Goal: Task Accomplishment & Management: Manage account settings

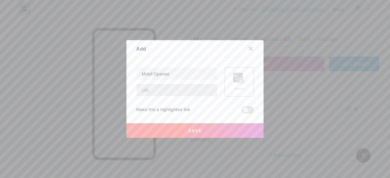
type input "Mobil Operasi"
click at [182, 87] on input "text" at bounding box center [176, 90] width 80 height 12
paste input "[URL][DOMAIN_NAME]"
type input "[URL][DOMAIN_NAME]"
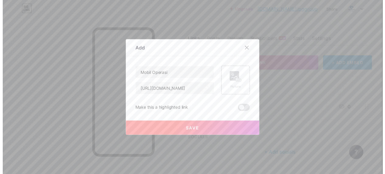
scroll to position [0, 0]
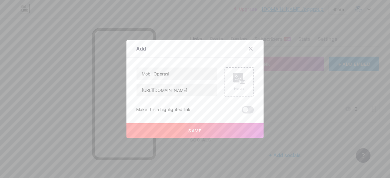
click at [203, 132] on button "Save" at bounding box center [194, 130] width 137 height 15
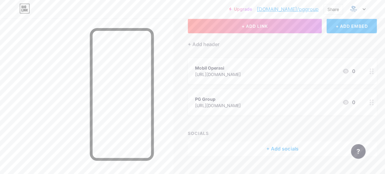
scroll to position [50, 0]
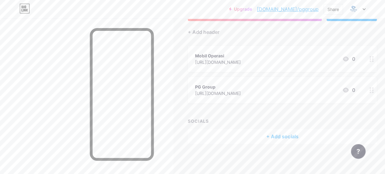
click at [301, 137] on div "+ Add socials" at bounding box center [282, 136] width 189 height 15
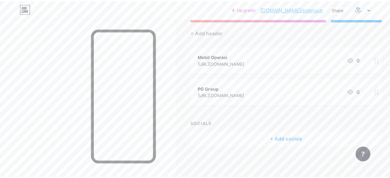
scroll to position [46, 0]
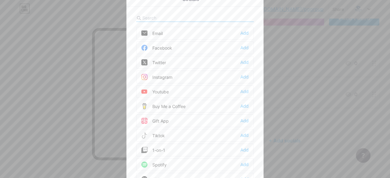
click at [297, 93] on div at bounding box center [195, 89] width 390 height 178
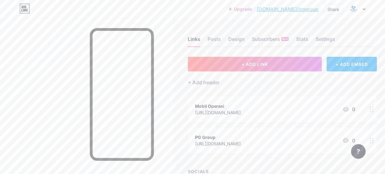
scroll to position [50, 0]
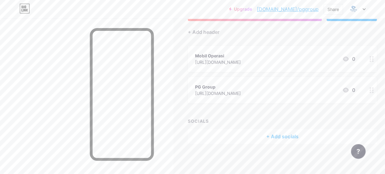
click at [372, 90] on div at bounding box center [372, 90] width 10 height 26
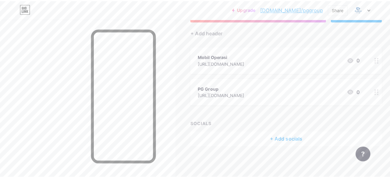
scroll to position [46, 0]
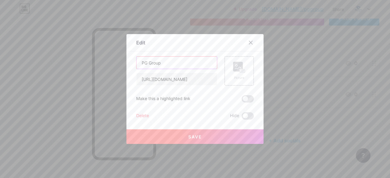
click at [182, 61] on input "PG Group" at bounding box center [176, 63] width 80 height 12
drag, startPoint x: 185, startPoint y: 62, endPoint x: 109, endPoint y: 62, distance: 75.5
click at [109, 62] on div "Edit Content YouTube Play YouTube video without leaving your page. ADD Vimeo Pl…" at bounding box center [195, 89] width 390 height 178
type input "M"
type input "Claim"
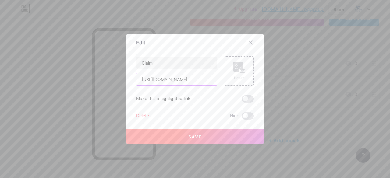
click at [197, 79] on input "[URL][DOMAIN_NAME]" at bounding box center [176, 79] width 80 height 12
drag, startPoint x: 201, startPoint y: 75, endPoint x: 117, endPoint y: 79, distance: 84.5
click at [117, 78] on div "Edit Content YouTube Play YouTube video without leaving your page. ADD Vimeo Pl…" at bounding box center [195, 89] width 390 height 178
paste input "[URL][DOMAIN_NAME]"
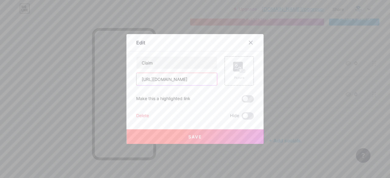
type input "[URL][DOMAIN_NAME]"
click at [203, 136] on button "Save" at bounding box center [194, 136] width 137 height 15
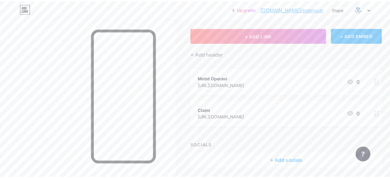
scroll to position [20, 0]
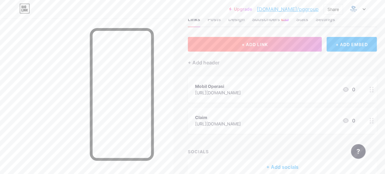
click at [272, 41] on button "+ ADD LINK" at bounding box center [255, 44] width 134 height 15
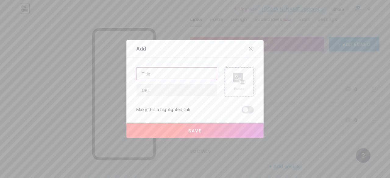
click at [186, 73] on input "text" at bounding box center [176, 74] width 80 height 12
drag, startPoint x: 180, startPoint y: 64, endPoint x: 119, endPoint y: 66, distance: 60.3
click at [119, 66] on div "Add Content YouTube Play YouTube video without leaving your page. ADD Vimeo Pla…" at bounding box center [195, 89] width 390 height 178
drag, startPoint x: 173, startPoint y: 75, endPoint x: 112, endPoint y: 76, distance: 60.6
click at [112, 76] on div "Add Content YouTube Play YouTube video without leaving your page. ADD Vimeo Pla…" at bounding box center [195, 89] width 390 height 178
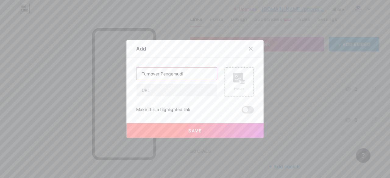
type input "Turnover Pengemudi"
click at [184, 88] on input "text" at bounding box center [176, 90] width 80 height 12
paste input "[URL][DOMAIN_NAME]"
type input "[URL][DOMAIN_NAME]"
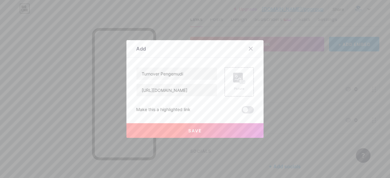
click at [207, 129] on button "Save" at bounding box center [194, 130] width 137 height 15
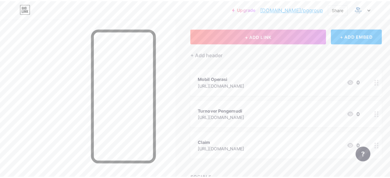
scroll to position [0, 0]
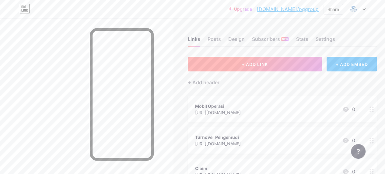
click at [255, 62] on span "+ ADD LINK" at bounding box center [255, 64] width 26 height 5
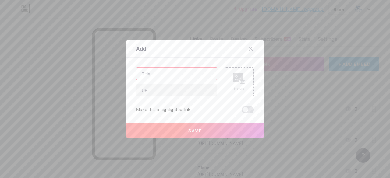
click at [182, 76] on input "text" at bounding box center [176, 74] width 80 height 12
type input "GA"
click at [172, 95] on input "text" at bounding box center [176, 90] width 80 height 12
paste input "[URL][DOMAIN_NAME]"
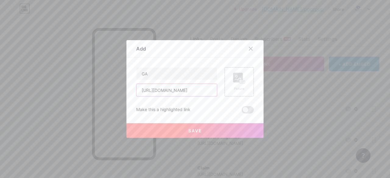
type input "[URL][DOMAIN_NAME]"
click at [178, 127] on button "Save" at bounding box center [194, 130] width 137 height 15
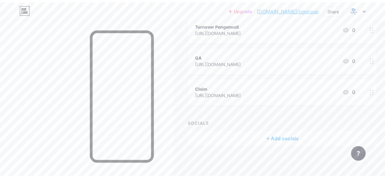
scroll to position [0, 0]
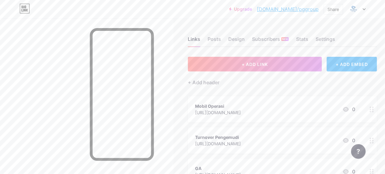
click at [362, 8] on div at bounding box center [357, 9] width 18 height 11
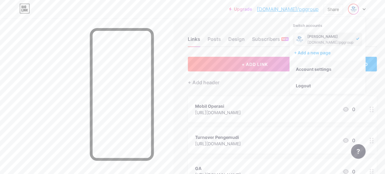
click at [323, 69] on link "Account settings" at bounding box center [328, 69] width 76 height 16
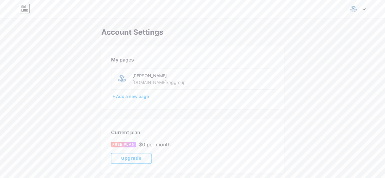
click at [167, 80] on div "[PERSON_NAME] [DOMAIN_NAME]/pggroup" at bounding box center [175, 79] width 86 height 14
click at [145, 78] on div "[PERSON_NAME]" at bounding box center [175, 75] width 86 height 6
click at [138, 76] on div "[PERSON_NAME]" at bounding box center [175, 75] width 86 height 6
click at [141, 76] on div "[PERSON_NAME]" at bounding box center [175, 75] width 86 height 6
click at [364, 8] on icon at bounding box center [364, 9] width 3 height 2
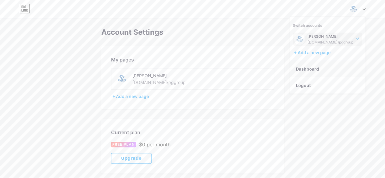
click at [311, 69] on link "Dashboard" at bounding box center [328, 69] width 76 height 16
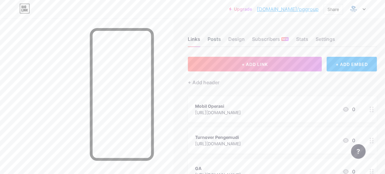
click at [212, 41] on div "Posts" at bounding box center [214, 40] width 13 height 11
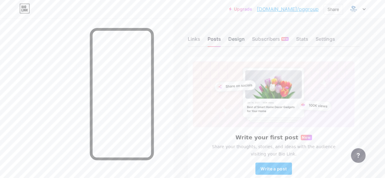
click at [243, 38] on div "Design" at bounding box center [236, 40] width 16 height 11
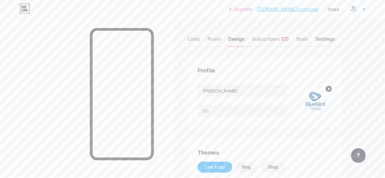
click at [328, 40] on div "Settings" at bounding box center [325, 40] width 19 height 11
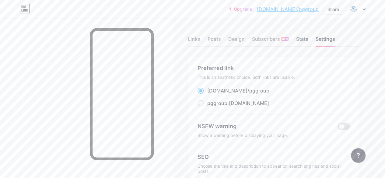
click at [306, 39] on div "Stats" at bounding box center [302, 40] width 12 height 11
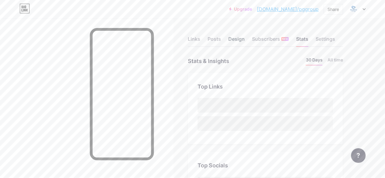
scroll to position [178, 385]
click at [236, 39] on div "Design" at bounding box center [236, 40] width 16 height 11
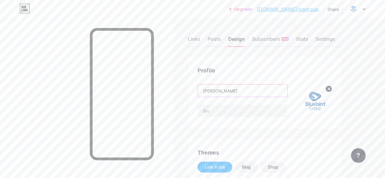
click at [239, 88] on input "[PERSON_NAME]" at bounding box center [243, 91] width 90 height 12
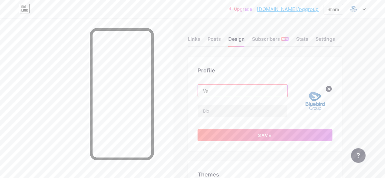
type input "V"
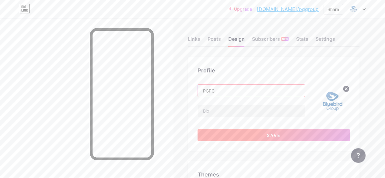
type input "PGPC"
click at [253, 138] on button "Save" at bounding box center [274, 135] width 152 height 12
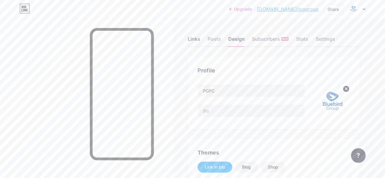
click at [199, 39] on div "Links" at bounding box center [194, 40] width 12 height 11
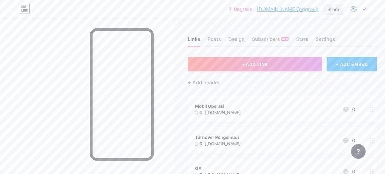
click at [328, 9] on div "Share" at bounding box center [334, 9] width 12 height 6
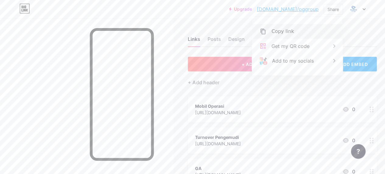
click at [305, 28] on div "Copy link" at bounding box center [297, 31] width 91 height 15
click at [300, 29] on div "Copied" at bounding box center [297, 31] width 91 height 15
click at [222, 63] on button "+ ADD LINK" at bounding box center [255, 64] width 134 height 15
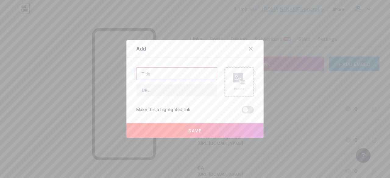
click at [186, 78] on input "text" at bounding box center [176, 74] width 80 height 12
type input "Mess"
click at [188, 89] on input "text" at bounding box center [176, 90] width 80 height 12
paste input "[URL][DOMAIN_NAME]"
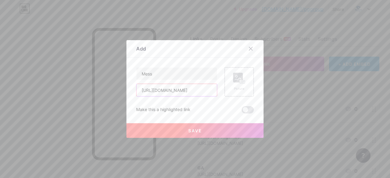
type input "[URL][DOMAIN_NAME]"
click at [196, 125] on button "Save" at bounding box center [194, 130] width 137 height 15
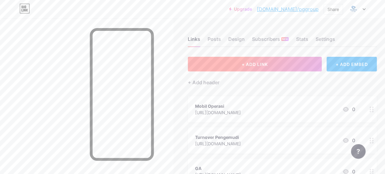
click at [253, 69] on button "+ ADD LINK" at bounding box center [255, 64] width 134 height 15
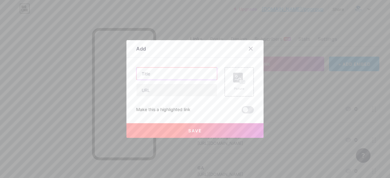
click at [178, 69] on input "text" at bounding box center [176, 74] width 80 height 12
type input "BB Akses"
click at [185, 84] on input "text" at bounding box center [176, 90] width 80 height 12
paste input "[URL][DOMAIN_NAME]"
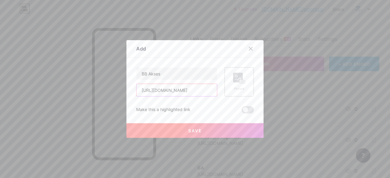
type input "[URL][DOMAIN_NAME]"
click at [202, 128] on button "Save" at bounding box center [194, 130] width 137 height 15
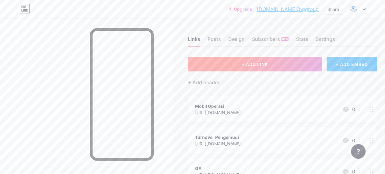
click at [257, 67] on button "+ ADD LINK" at bounding box center [255, 64] width 134 height 15
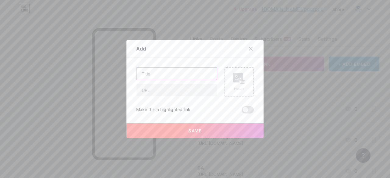
click at [180, 70] on input "text" at bounding box center [176, 74] width 80 height 12
type input "Mobil Jual"
click at [165, 97] on div "Mobil Jual Picture Make this a highlighted link Save" at bounding box center [195, 90] width 118 height 46
click at [168, 90] on input "text" at bounding box center [176, 90] width 80 height 12
paste input "[URL][DOMAIN_NAME]"
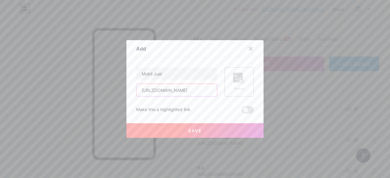
scroll to position [0, 161]
type input "[URL][DOMAIN_NAME]"
click at [177, 128] on button "Save" at bounding box center [194, 130] width 137 height 15
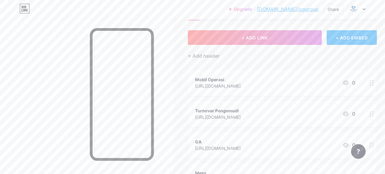
scroll to position [61, 0]
